Goal: Information Seeking & Learning: Learn about a topic

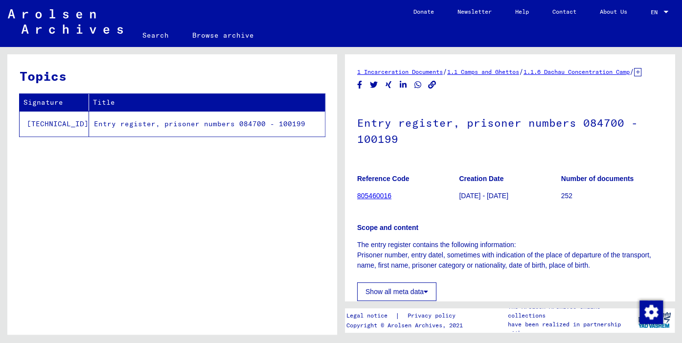
scroll to position [216, 0]
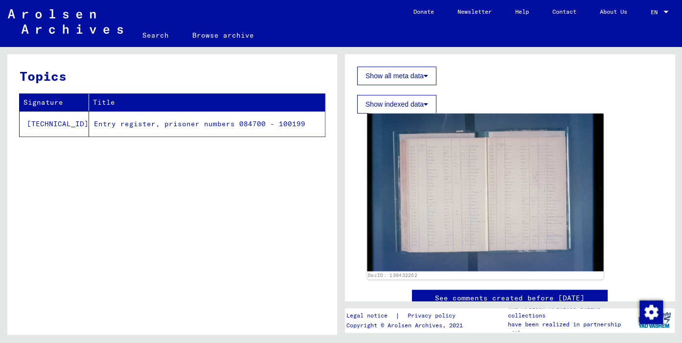
click at [458, 216] on img at bounding box center [486, 193] width 236 height 158
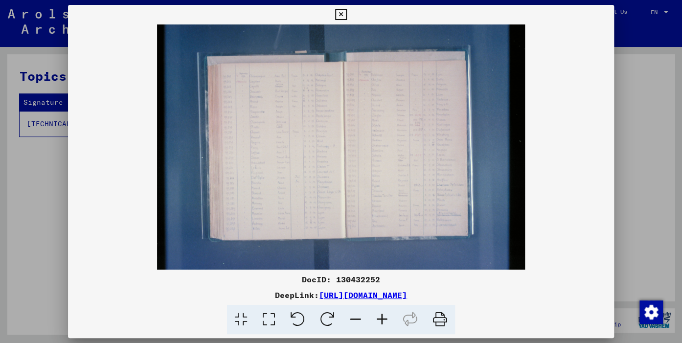
click at [379, 320] on icon at bounding box center [382, 320] width 26 height 30
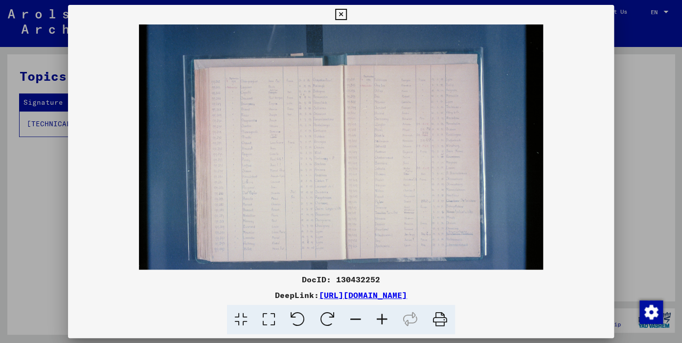
click at [379, 319] on icon at bounding box center [382, 320] width 26 height 30
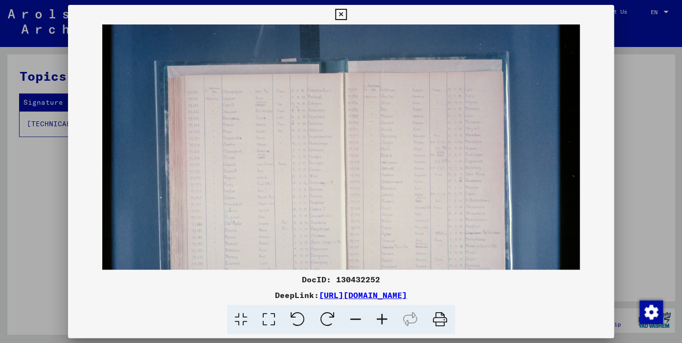
click at [379, 319] on icon at bounding box center [382, 320] width 26 height 30
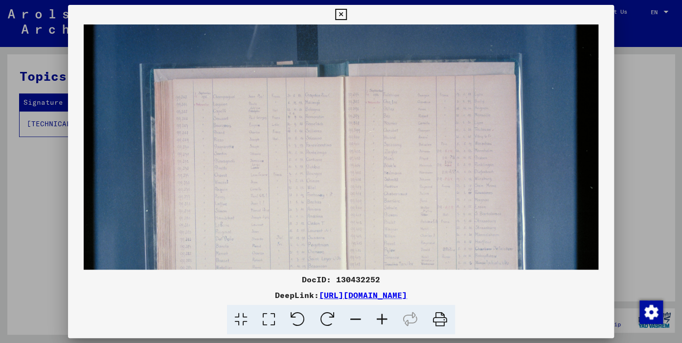
click at [379, 319] on icon at bounding box center [382, 320] width 26 height 30
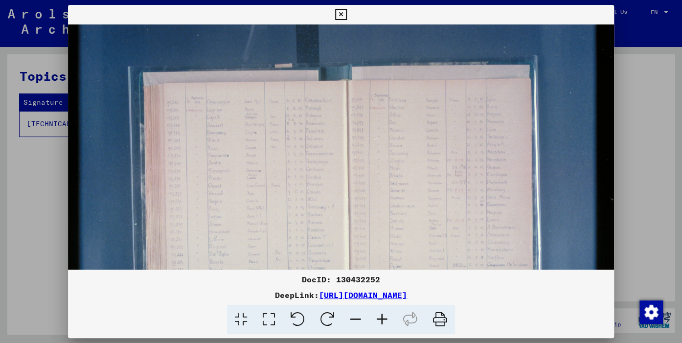
click at [379, 319] on icon at bounding box center [382, 320] width 26 height 30
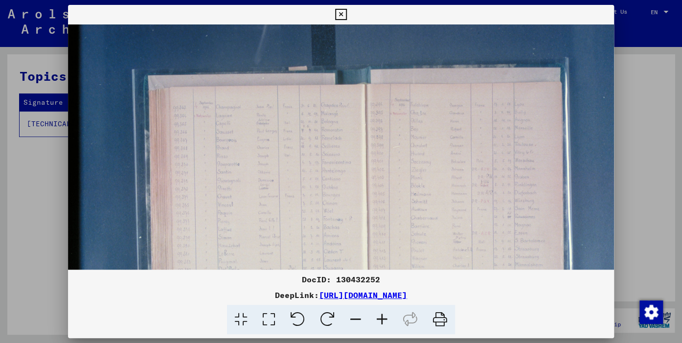
click at [379, 319] on icon at bounding box center [382, 320] width 26 height 30
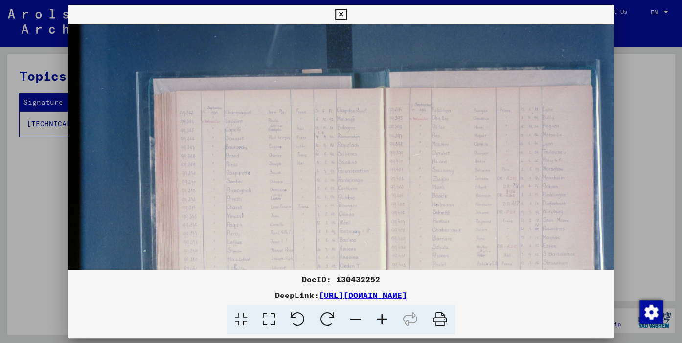
click at [378, 318] on icon at bounding box center [382, 320] width 26 height 30
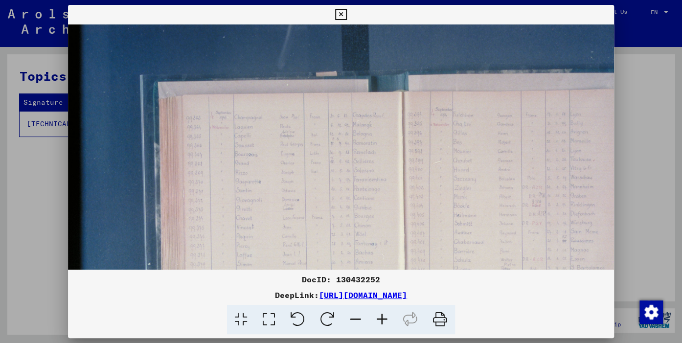
click at [378, 318] on icon at bounding box center [382, 320] width 26 height 30
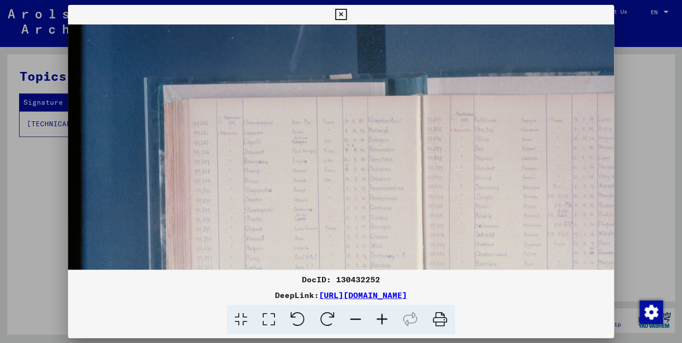
click at [378, 318] on icon at bounding box center [382, 320] width 26 height 30
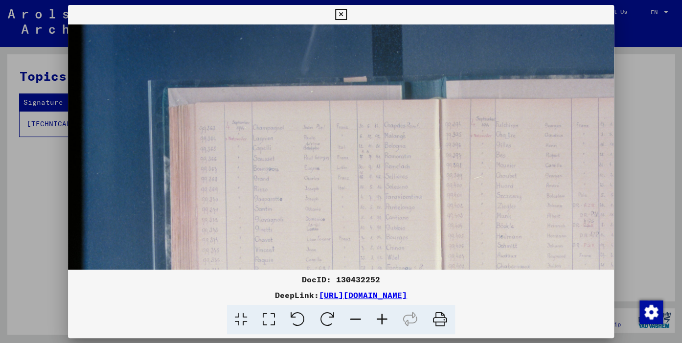
click at [378, 318] on icon at bounding box center [382, 320] width 26 height 30
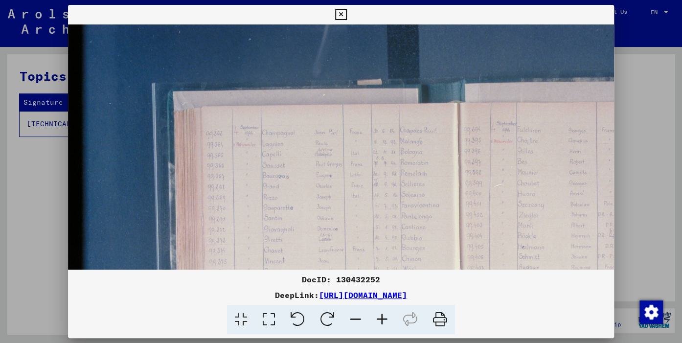
click at [378, 318] on icon at bounding box center [382, 320] width 26 height 30
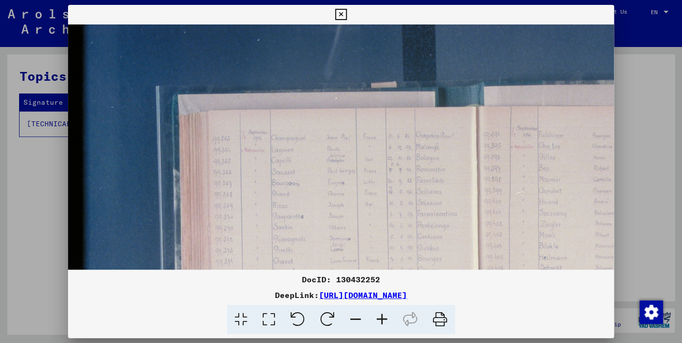
click at [378, 317] on icon at bounding box center [382, 320] width 26 height 30
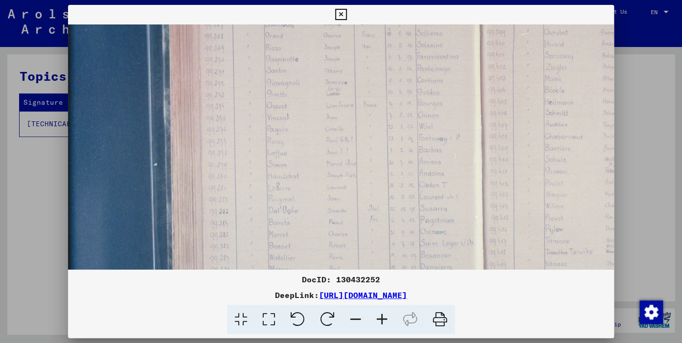
drag, startPoint x: 416, startPoint y: 241, endPoint x: 402, endPoint y: 71, distance: 170.4
click at [402, 71] on img at bounding box center [474, 140] width 845 height 563
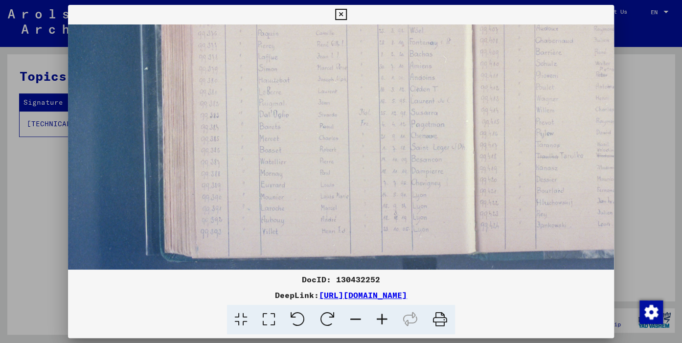
scroll to position [263, 25]
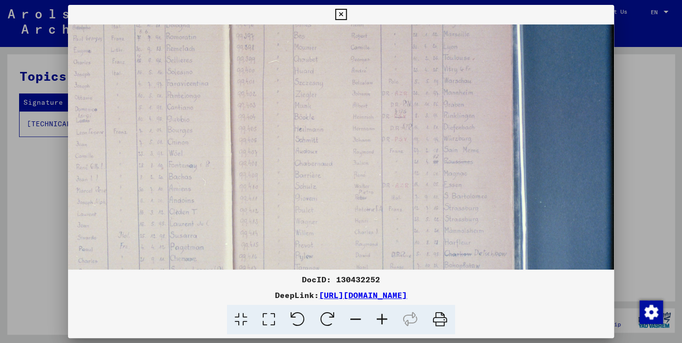
drag, startPoint x: 415, startPoint y: 223, endPoint x: 201, endPoint y: 264, distance: 217.9
click at [175, 255] on img at bounding box center [224, 166] width 845 height 563
click at [382, 321] on icon at bounding box center [382, 320] width 26 height 30
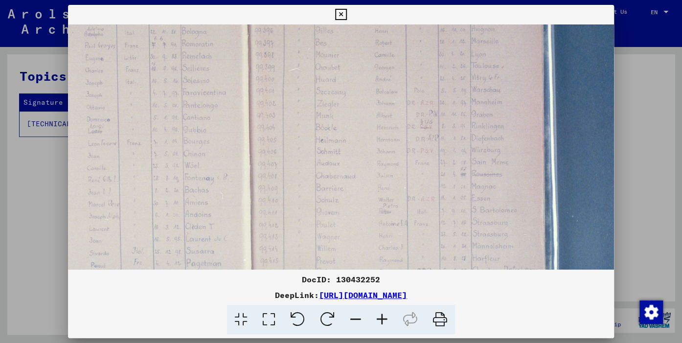
click at [382, 322] on icon at bounding box center [382, 320] width 26 height 30
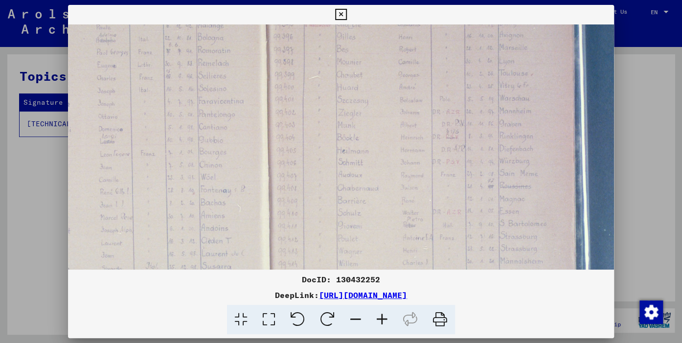
click at [382, 322] on icon at bounding box center [382, 320] width 26 height 30
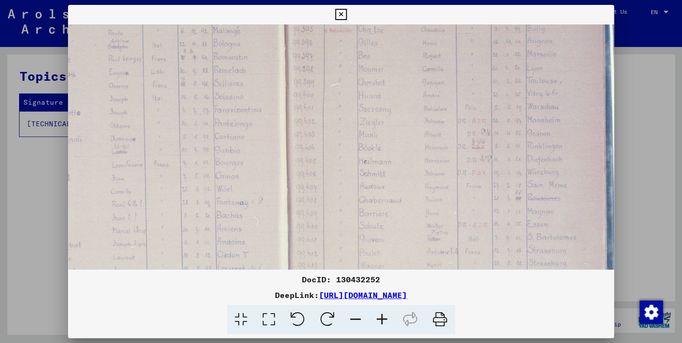
click at [381, 323] on icon at bounding box center [382, 320] width 26 height 30
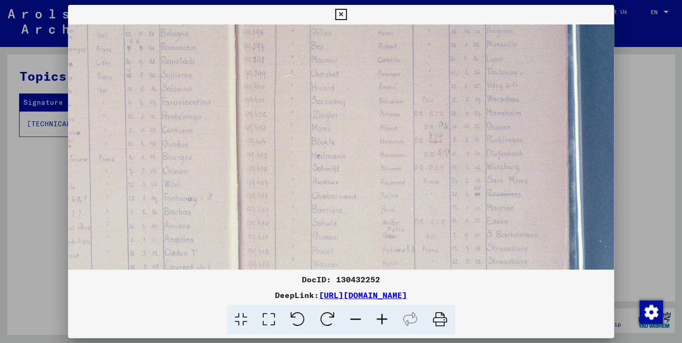
drag, startPoint x: 499, startPoint y: 222, endPoint x: 431, endPoint y: 198, distance: 72.3
click at [431, 199] on img at bounding box center [229, 200] width 992 height 661
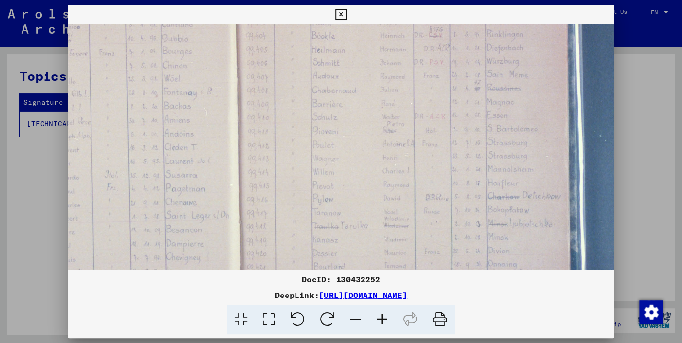
drag, startPoint x: 459, startPoint y: 234, endPoint x: 459, endPoint y: 140, distance: 94.0
click at [459, 140] on img at bounding box center [229, 94] width 992 height 661
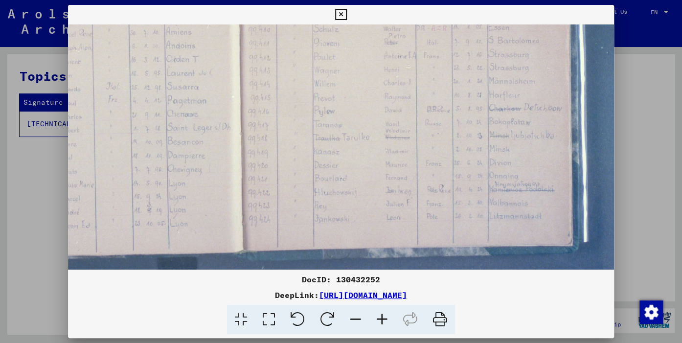
scroll to position [348, 333]
drag, startPoint x: 488, startPoint y: 241, endPoint x: 490, endPoint y: 156, distance: 85.2
click at [490, 156] on img at bounding box center [231, 6] width 992 height 661
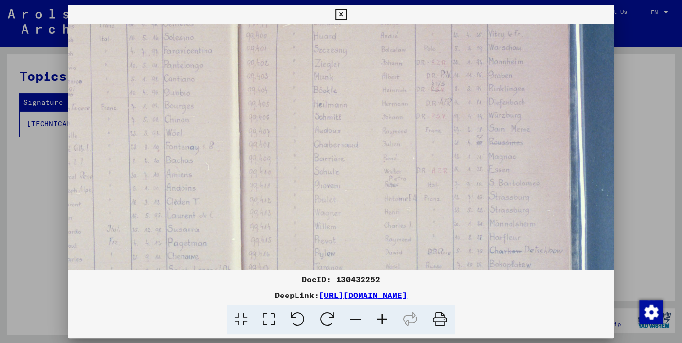
scroll to position [186, 331]
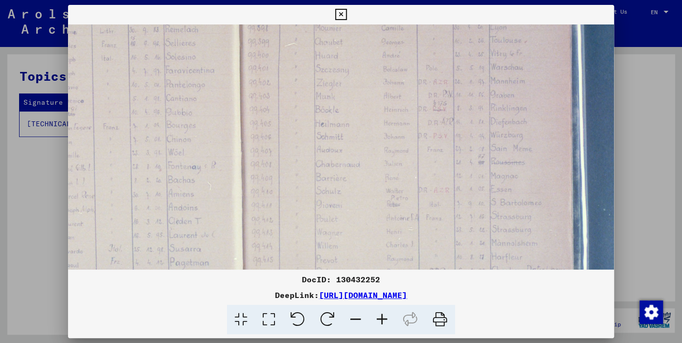
drag, startPoint x: 532, startPoint y: 159, endPoint x: 539, endPoint y: 295, distance: 136.3
click at [537, 301] on div "DocID: 130432252 DeepLink: [URL][DOMAIN_NAME]" at bounding box center [341, 170] width 546 height 330
click at [347, 18] on icon at bounding box center [340, 15] width 11 height 12
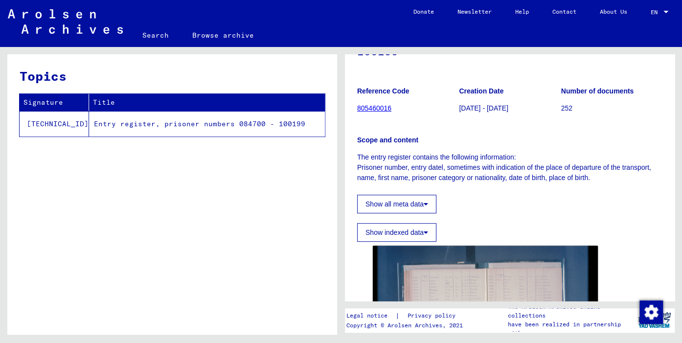
scroll to position [0, 0]
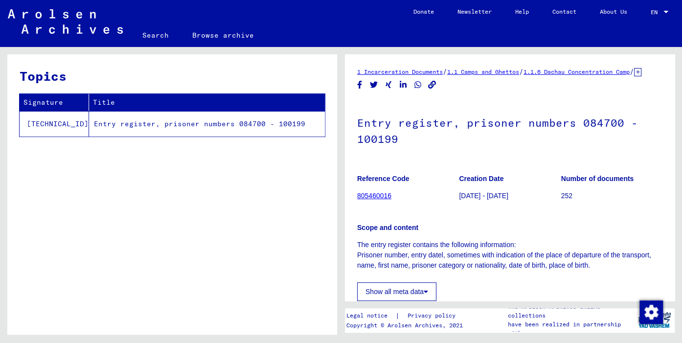
click at [382, 200] on link "805460016" at bounding box center [374, 196] width 34 height 8
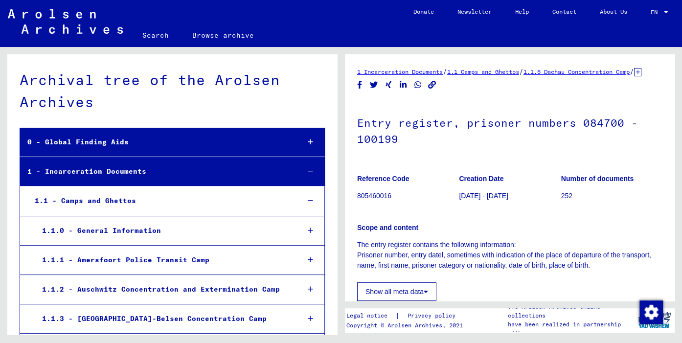
scroll to position [216, 0]
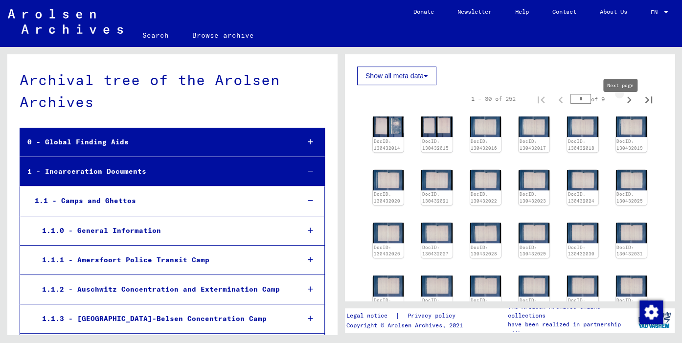
click at [627, 103] on icon "Next page" at bounding box center [629, 99] width 4 height 7
type input "*"
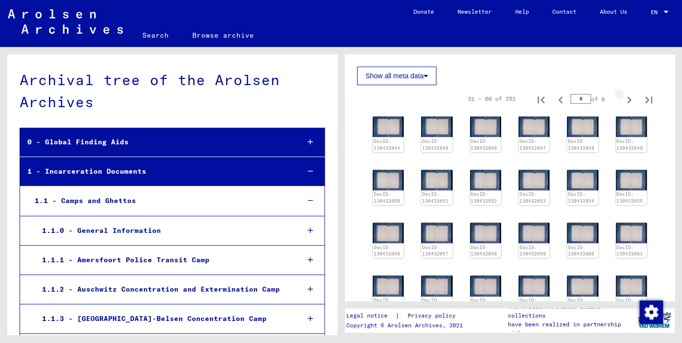
click at [627, 103] on icon "Next page" at bounding box center [629, 99] width 4 height 7
type input "*"
click at [627, 103] on icon "Next page" at bounding box center [629, 99] width 4 height 7
type input "*"
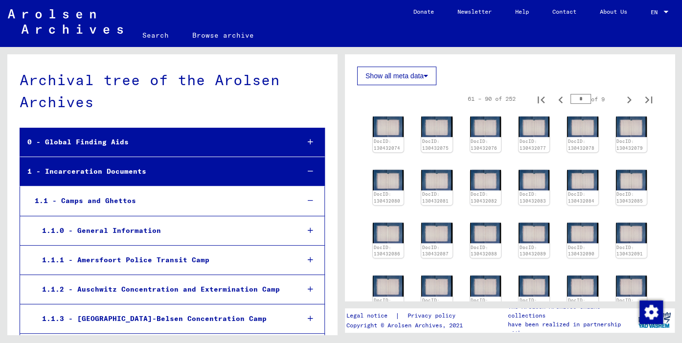
type input "*"
click at [627, 103] on icon "Next page" at bounding box center [629, 99] width 4 height 7
type input "*"
click at [627, 103] on icon "Next page" at bounding box center [629, 99] width 4 height 7
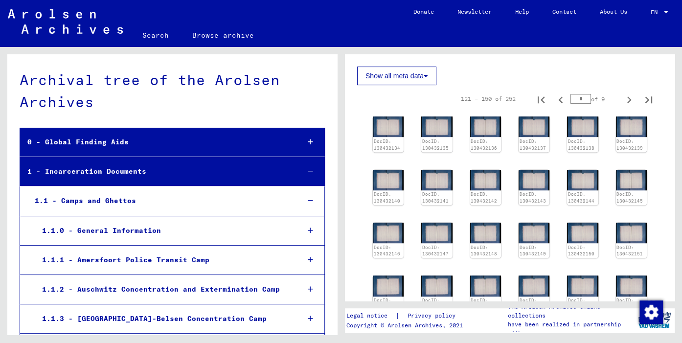
type input "*"
click at [627, 103] on icon "Next page" at bounding box center [629, 99] width 4 height 7
type input "*"
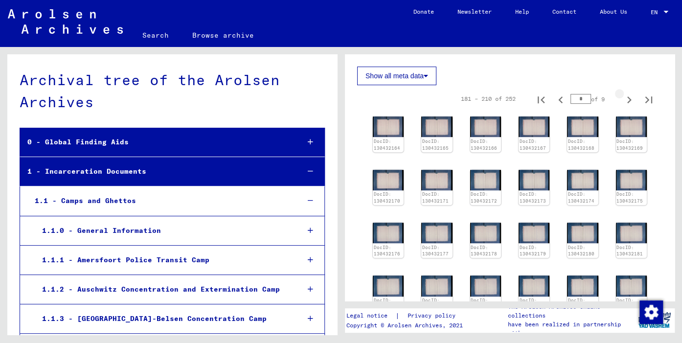
click at [627, 103] on icon "Next page" at bounding box center [629, 99] width 4 height 7
type input "*"
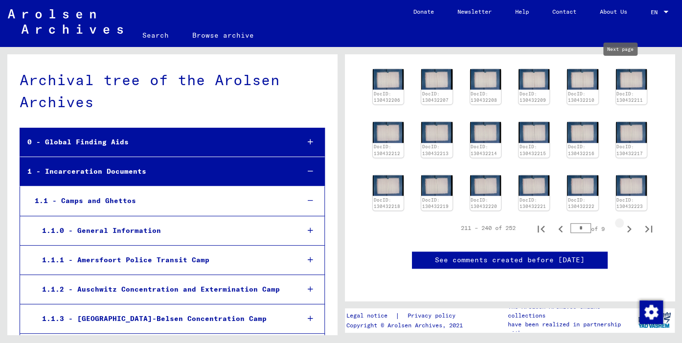
click at [623, 222] on icon "Next page" at bounding box center [630, 229] width 14 height 14
type input "*"
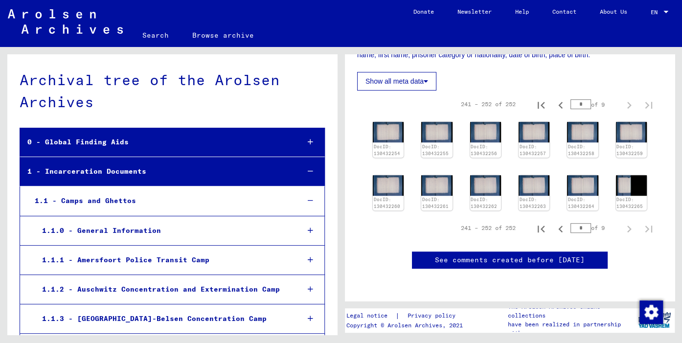
scroll to position [216, 0]
click at [554, 222] on icon "Previous page" at bounding box center [561, 229] width 14 height 14
type input "*"
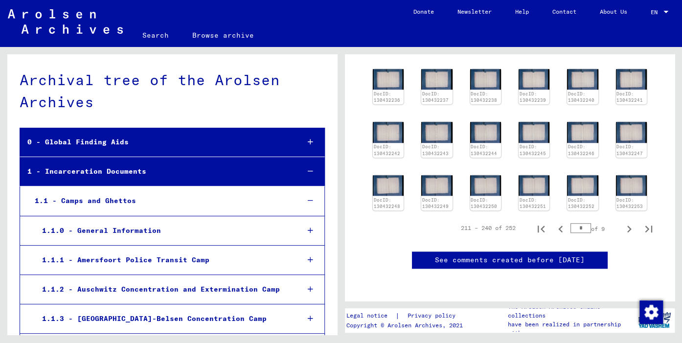
scroll to position [410, 0]
click at [628, 174] on img at bounding box center [631, 185] width 33 height 22
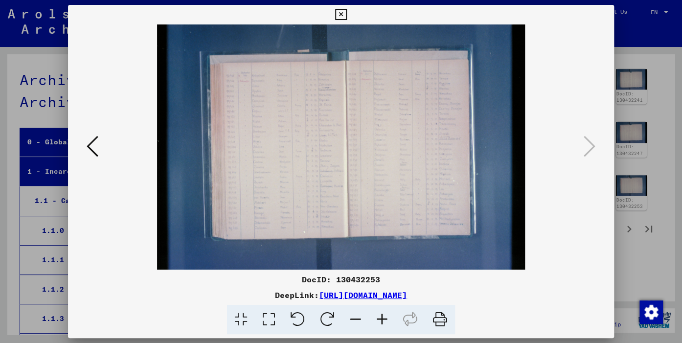
scroll to position [469, 0]
click at [379, 318] on icon at bounding box center [382, 320] width 26 height 30
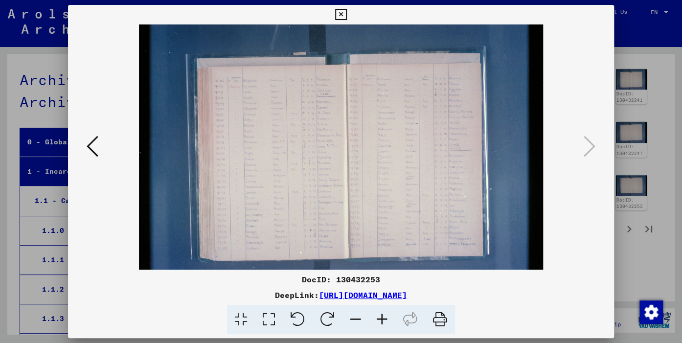
click at [379, 318] on icon at bounding box center [382, 320] width 26 height 30
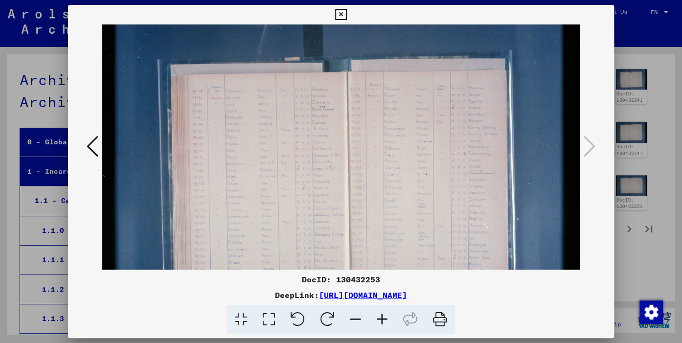
click at [379, 318] on icon at bounding box center [382, 320] width 26 height 30
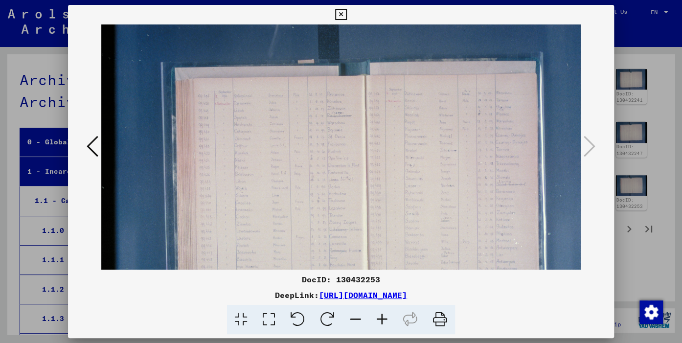
click at [379, 318] on icon at bounding box center [382, 320] width 26 height 30
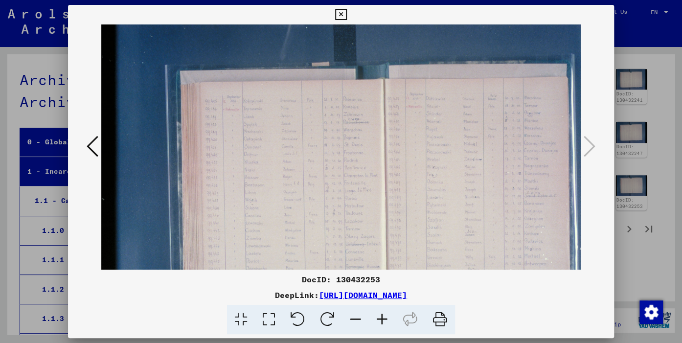
click at [379, 318] on icon at bounding box center [382, 320] width 26 height 30
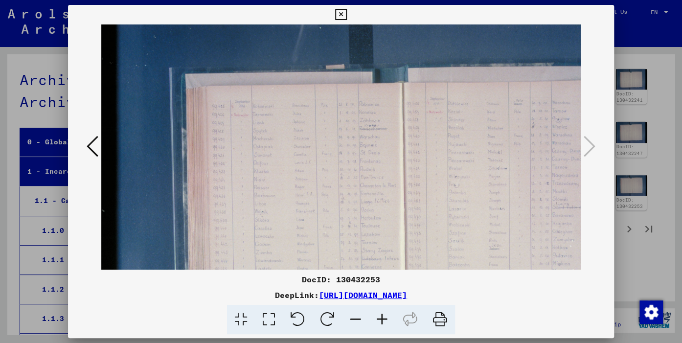
click at [379, 318] on icon at bounding box center [382, 320] width 26 height 30
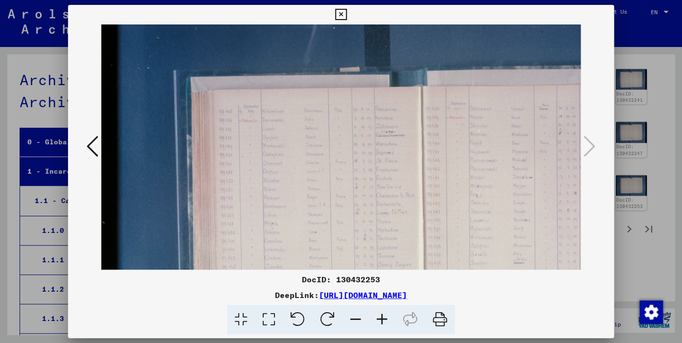
click at [379, 318] on icon at bounding box center [382, 320] width 26 height 30
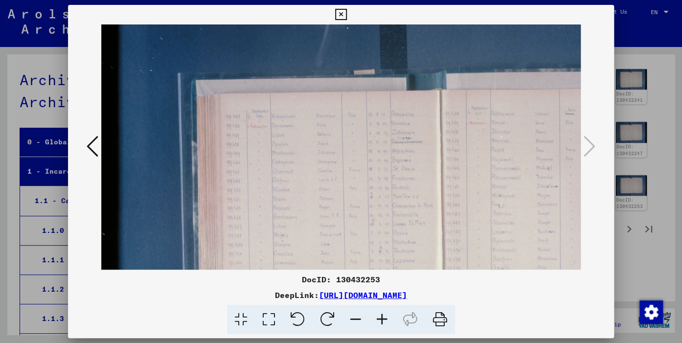
click at [379, 318] on icon at bounding box center [382, 320] width 26 height 30
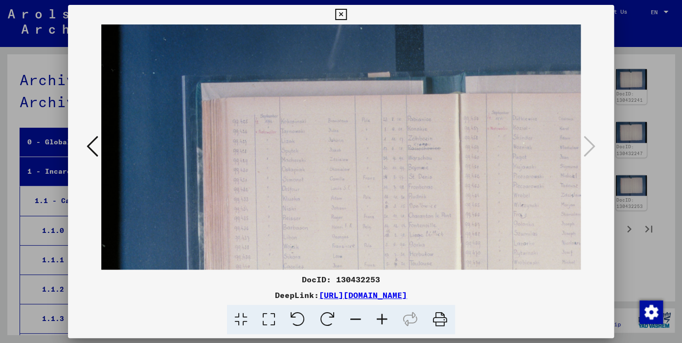
click at [379, 318] on icon at bounding box center [382, 320] width 26 height 30
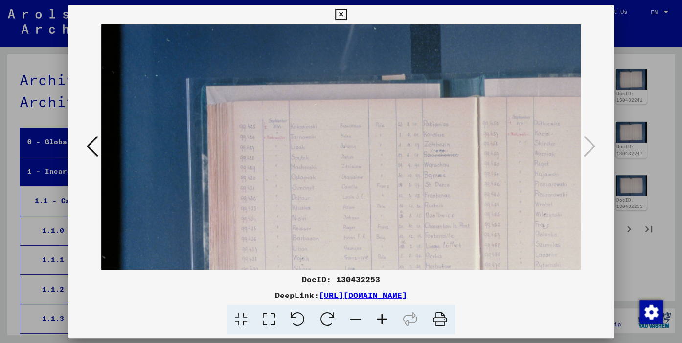
click at [379, 318] on icon at bounding box center [382, 320] width 26 height 30
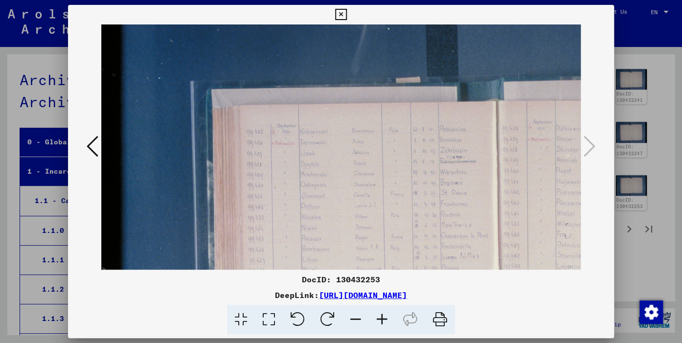
click at [379, 318] on icon at bounding box center [382, 320] width 26 height 30
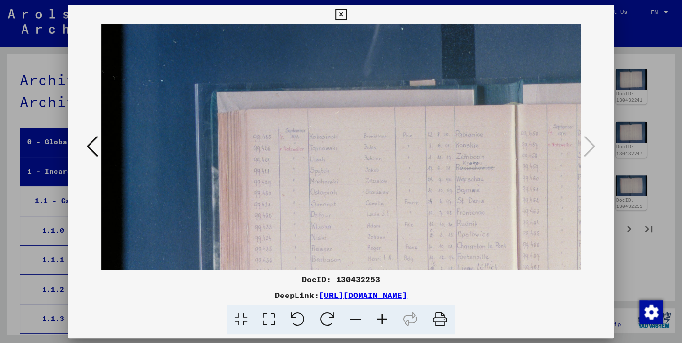
click at [379, 318] on icon at bounding box center [382, 320] width 26 height 30
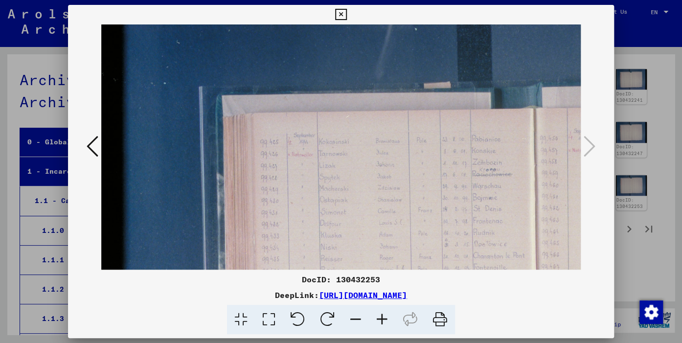
click at [379, 318] on icon at bounding box center [382, 320] width 26 height 30
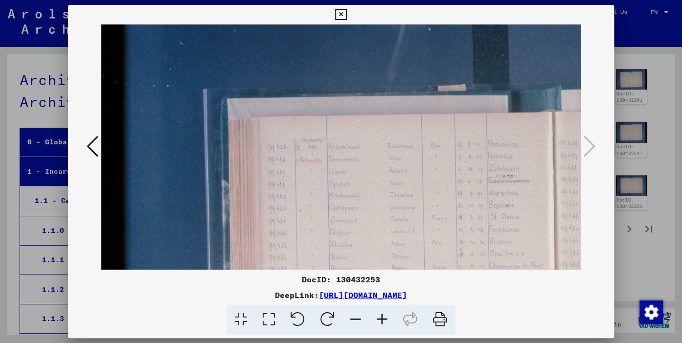
click at [379, 319] on icon at bounding box center [382, 320] width 26 height 30
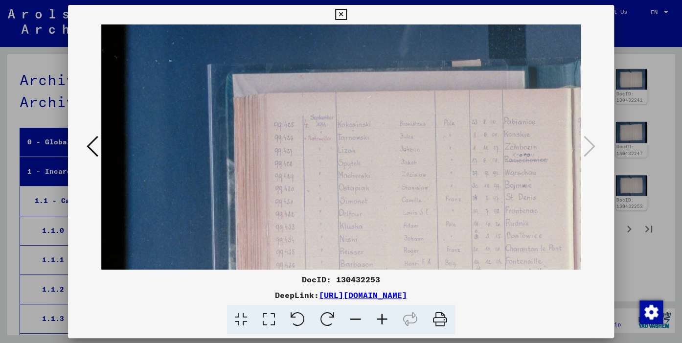
scroll to position [33, 0]
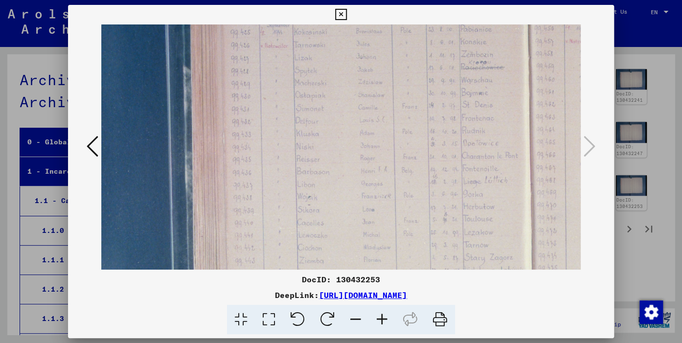
drag, startPoint x: 432, startPoint y: 234, endPoint x: 340, endPoint y: 85, distance: 175.4
click at [340, 85] on img at bounding box center [517, 211] width 919 height 612
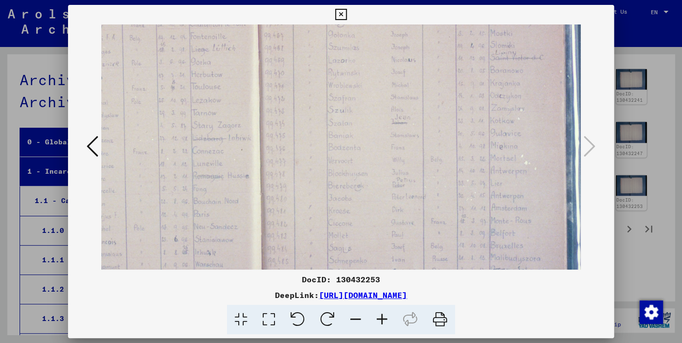
drag, startPoint x: 365, startPoint y: 253, endPoint x: 149, endPoint y: 150, distance: 239.5
click at [144, 158] on img at bounding box center [245, 78] width 919 height 612
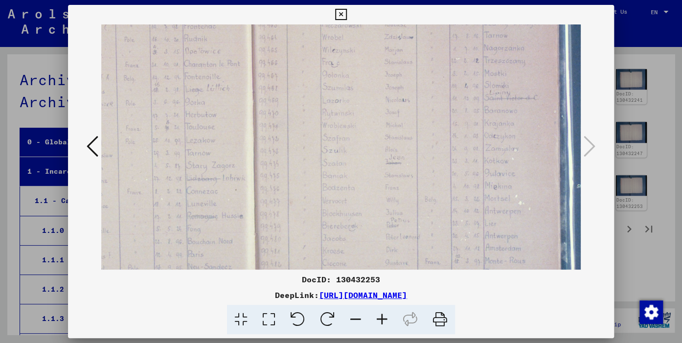
drag, startPoint x: 426, startPoint y: 97, endPoint x: 425, endPoint y: 124, distance: 27.4
click at [424, 126] on img at bounding box center [239, 119] width 919 height 612
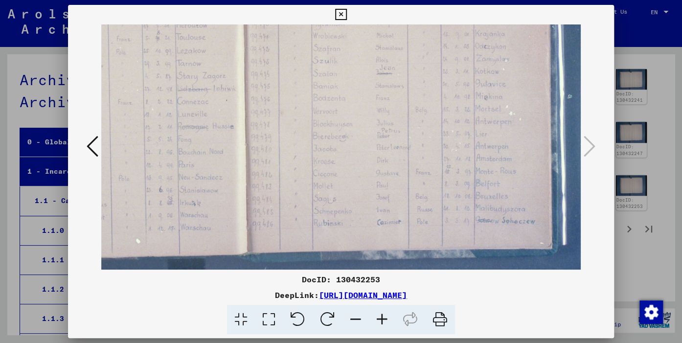
scroll to position [301, 331]
drag, startPoint x: 451, startPoint y: 255, endPoint x: 437, endPoint y: 177, distance: 80.1
click at [437, 177] on img at bounding box center [229, 29] width 919 height 612
click at [347, 15] on icon at bounding box center [340, 15] width 11 height 12
